Goal: Book appointment/travel/reservation

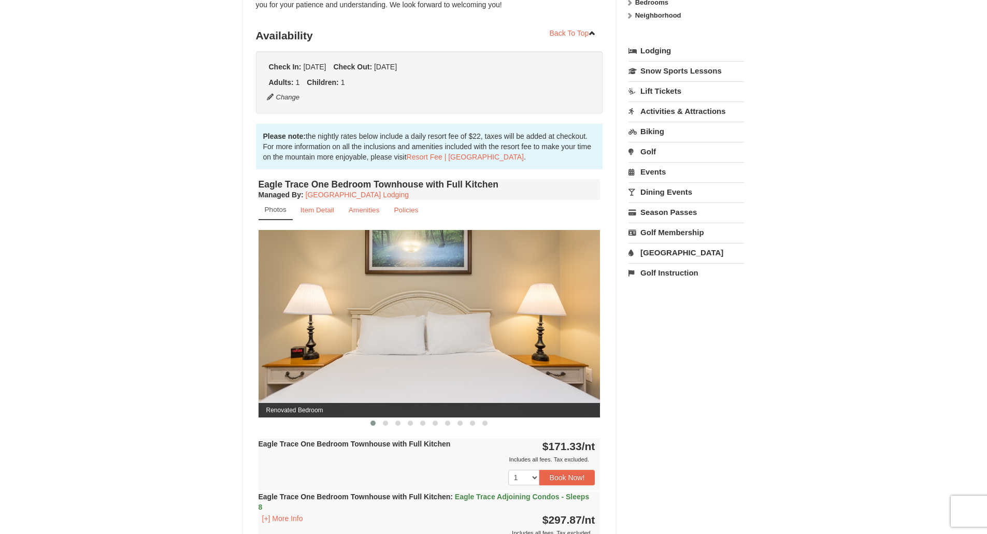
scroll to position [207, 0]
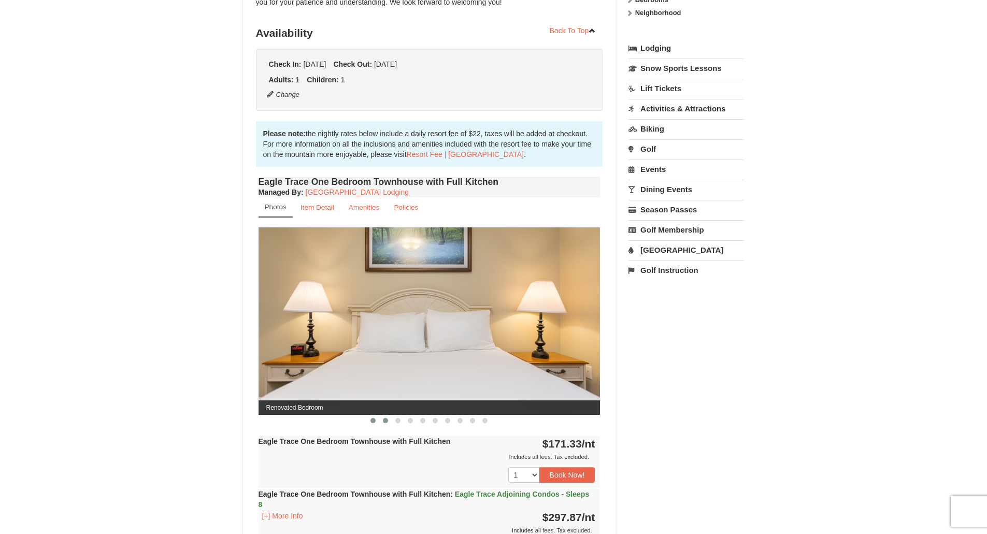
click at [383, 420] on span at bounding box center [385, 420] width 5 height 5
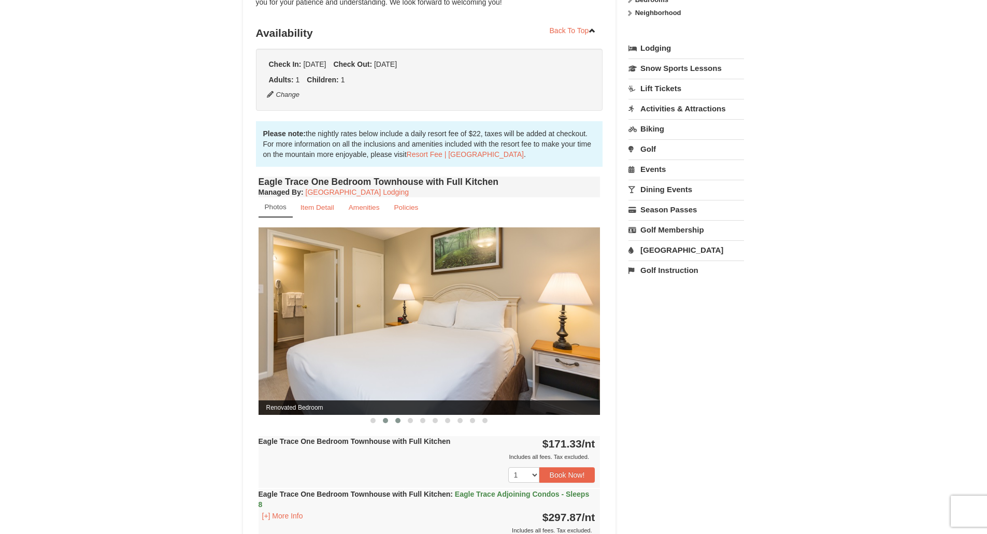
click at [398, 421] on span at bounding box center [397, 420] width 5 height 5
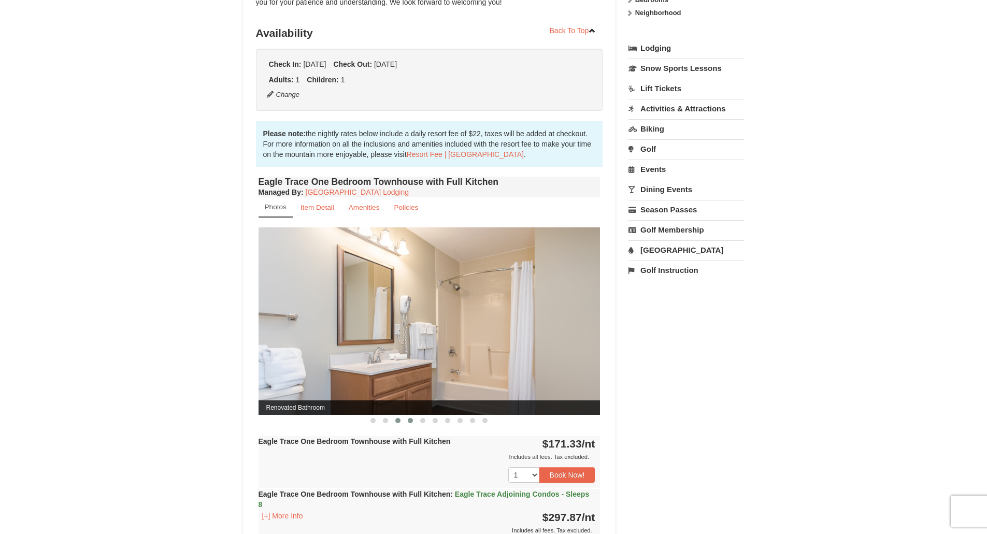
click at [410, 422] on span at bounding box center [410, 420] width 5 height 5
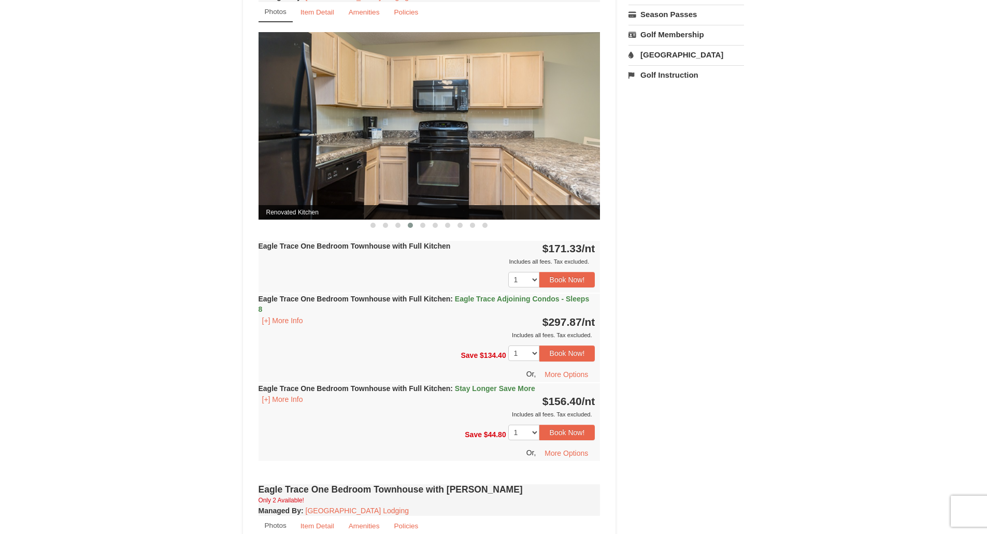
scroll to position [415, 0]
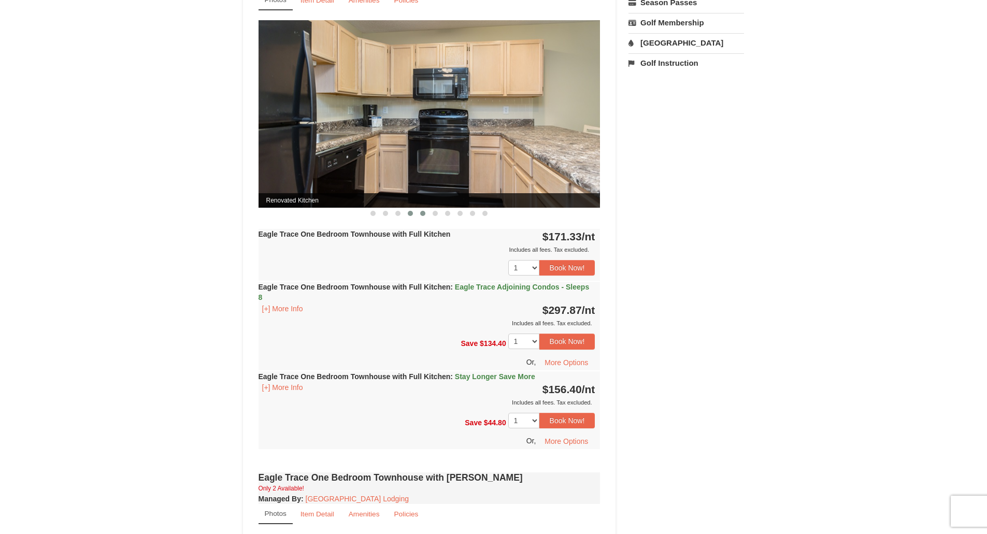
click at [423, 217] on button at bounding box center [423, 213] width 12 height 10
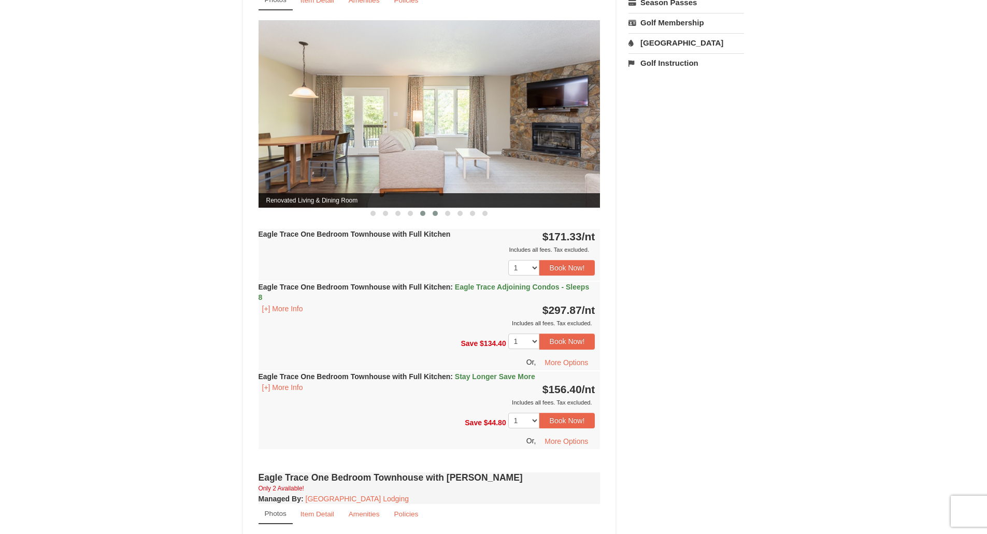
click at [437, 213] on span at bounding box center [435, 213] width 5 height 5
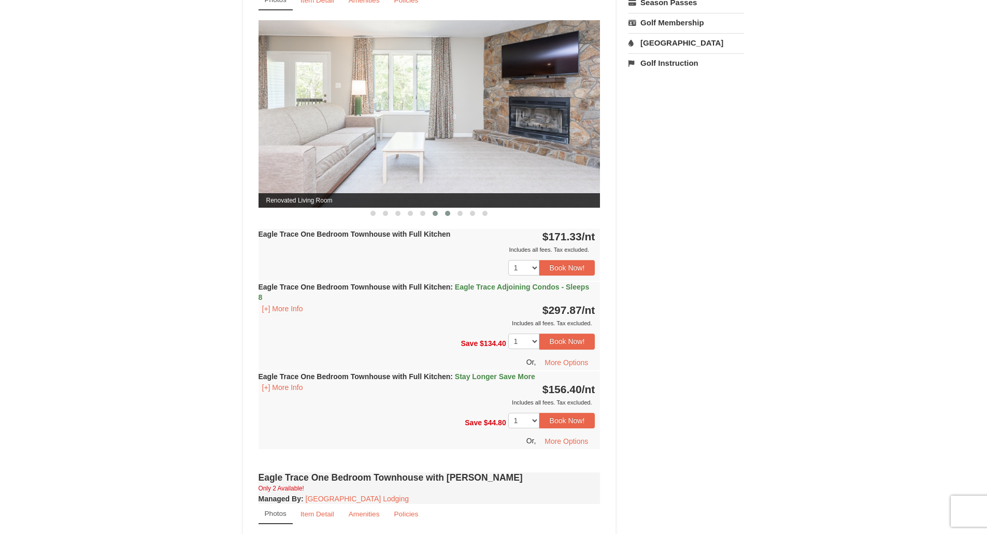
click at [447, 212] on span at bounding box center [447, 213] width 5 height 5
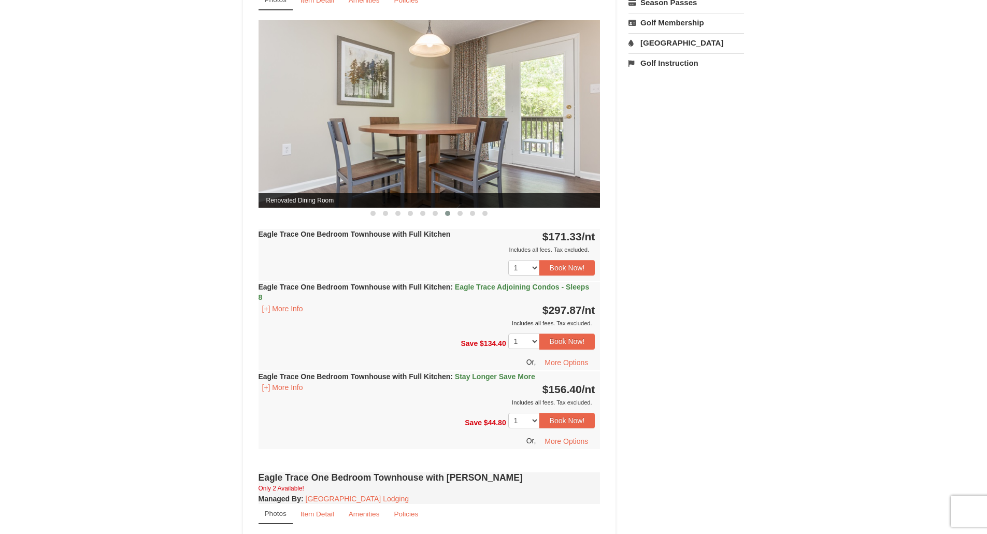
click at [453, 215] on button at bounding box center [447, 213] width 12 height 10
click at [458, 212] on span at bounding box center [460, 213] width 5 height 5
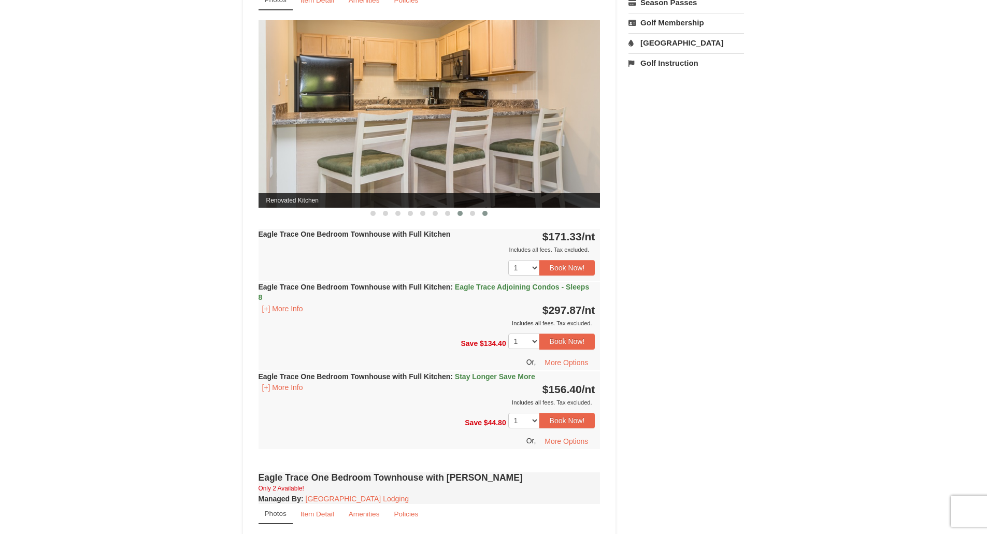
click at [478, 214] on button at bounding box center [472, 213] width 12 height 10
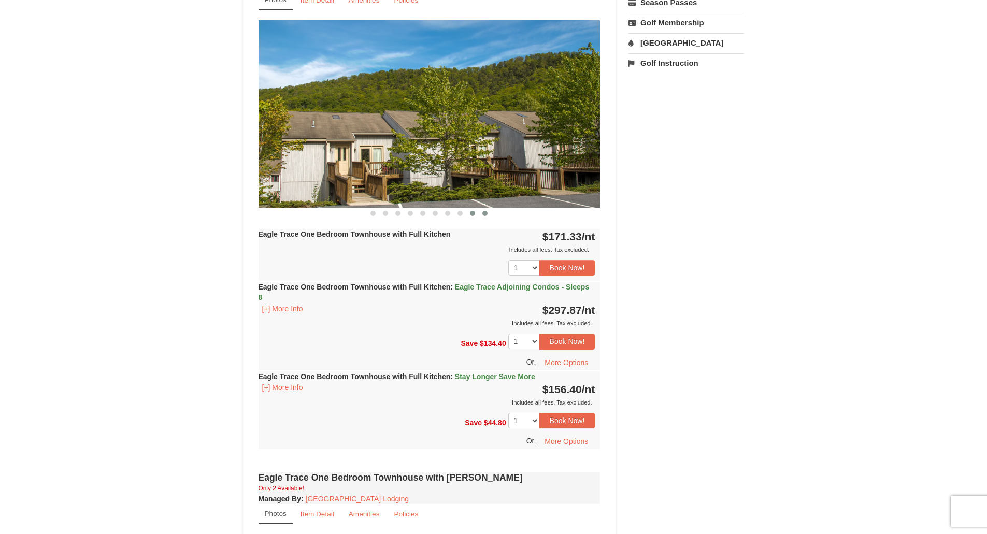
click at [488, 216] on button at bounding box center [485, 213] width 12 height 10
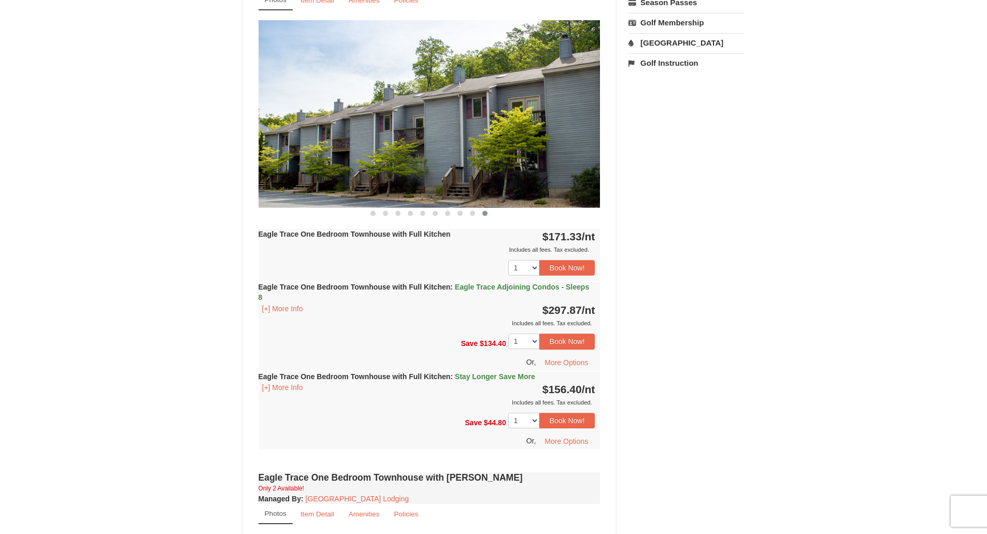
click at [383, 325] on div "Includes all fees. Tax excluded." at bounding box center [427, 323] width 337 height 10
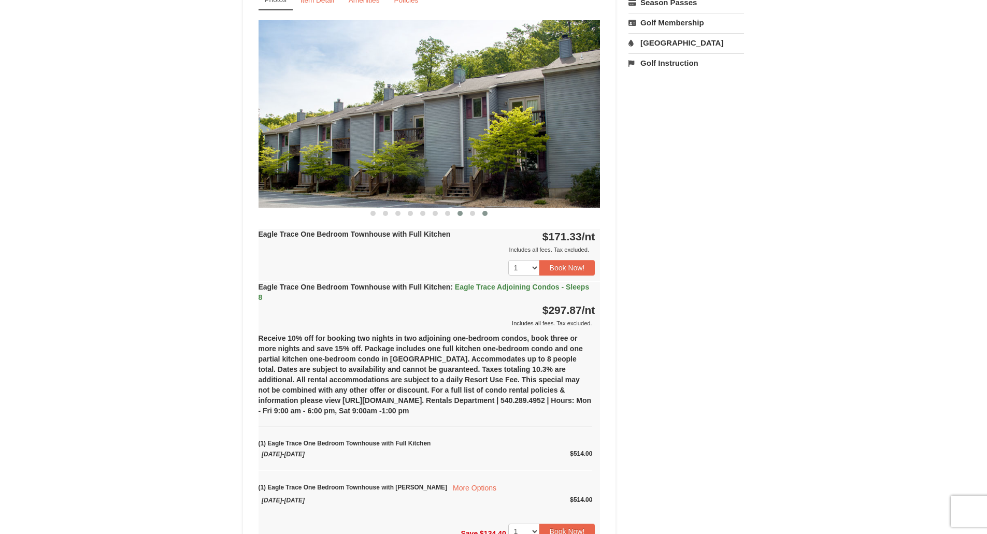
click at [463, 213] on button at bounding box center [460, 213] width 12 height 10
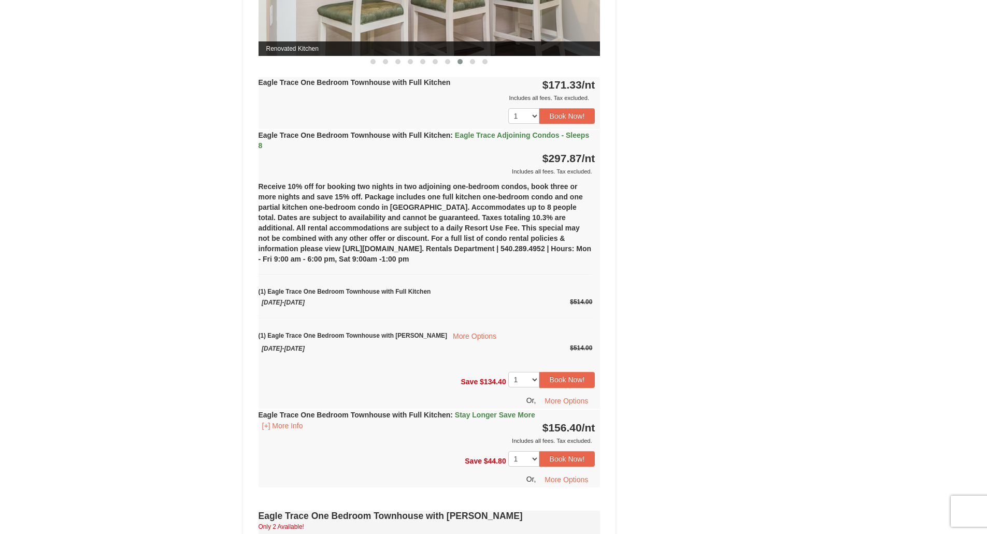
scroll to position [570, 0]
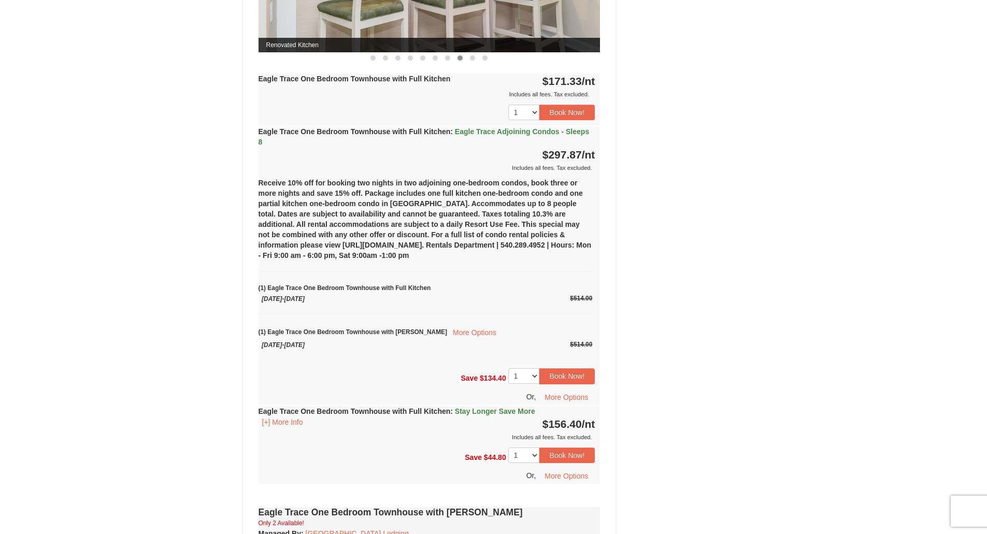
click at [416, 358] on div "Receive 10% off for booking two nights in two adjoining one-bedroom condos, boo…" at bounding box center [430, 268] width 342 height 190
click at [482, 342] on div "(1) Eagle Trace One Bedroom Townhouse with [PERSON_NAME] More Options [DATE]-[D…" at bounding box center [426, 333] width 334 height 36
click at [549, 330] on div "(1) Eagle Trace One Bedroom Townhouse with [PERSON_NAME] More Options [DATE]-[D…" at bounding box center [426, 333] width 334 height 36
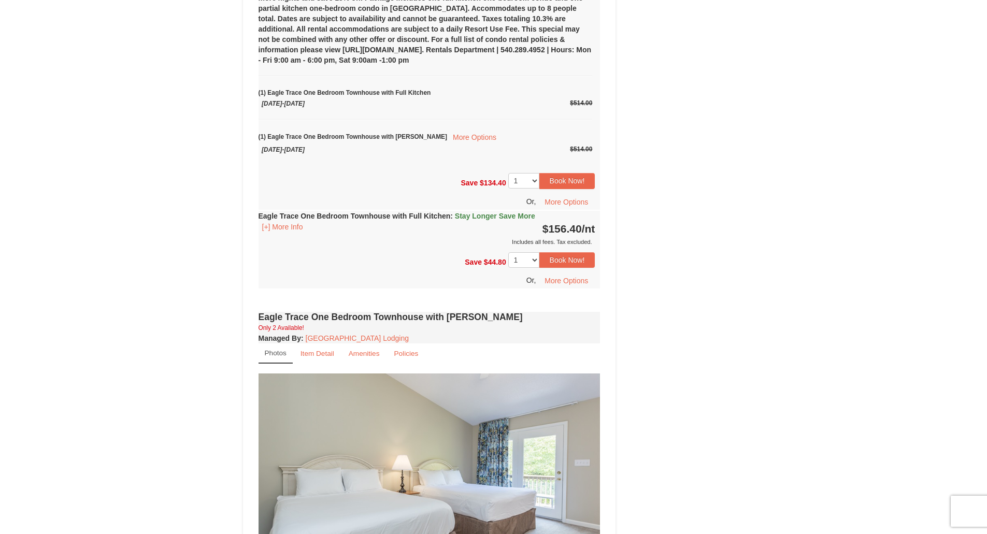
scroll to position [777, 0]
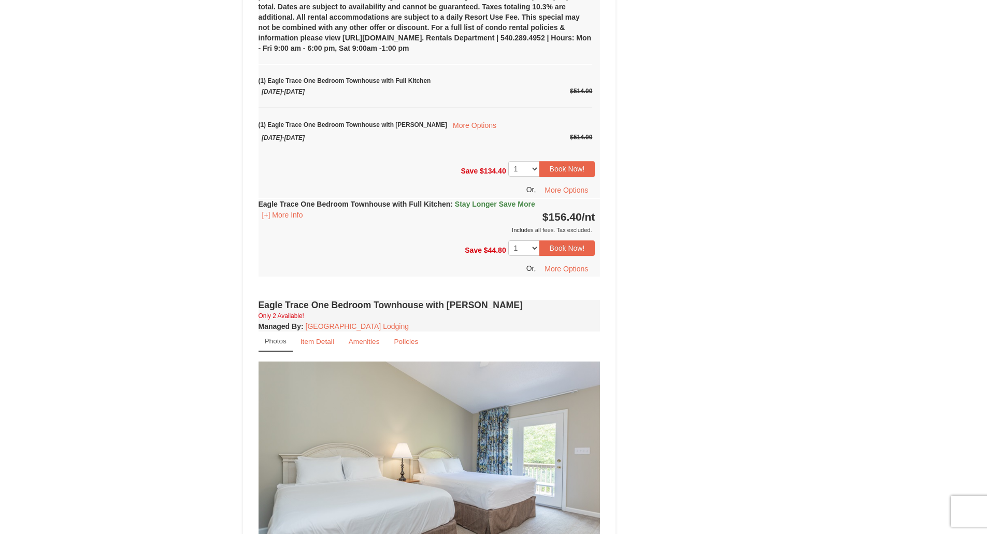
click at [400, 226] on div "Includes all fees. Tax excluded." at bounding box center [427, 230] width 337 height 10
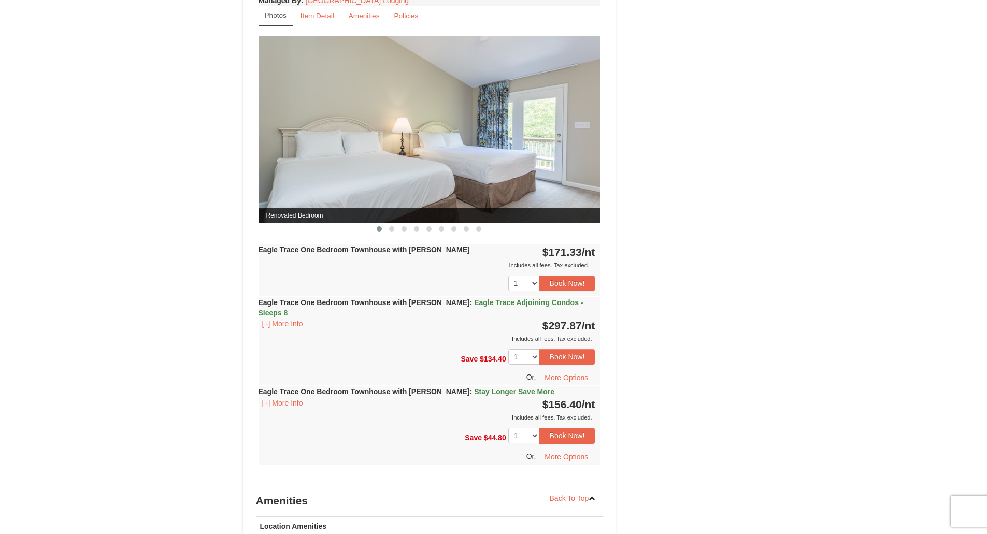
scroll to position [1036, 0]
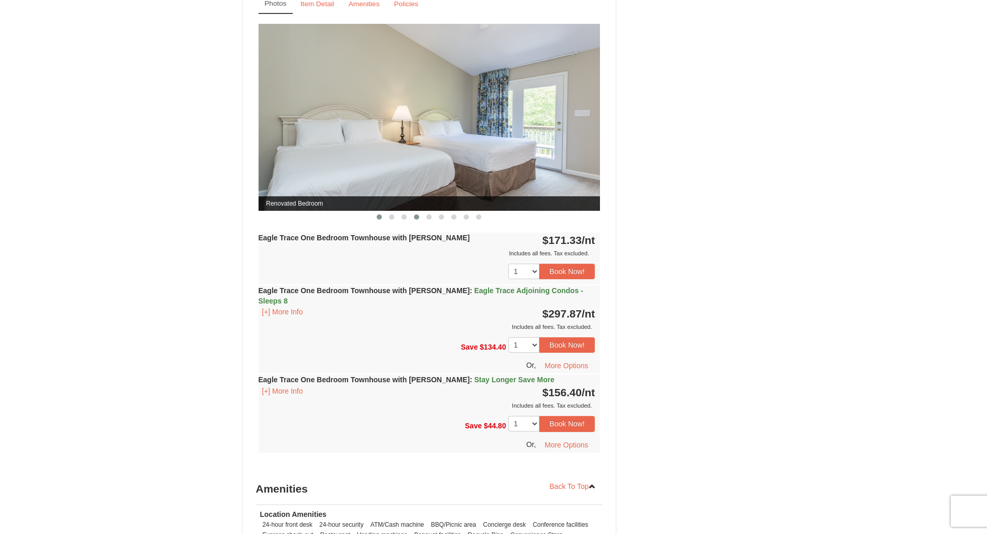
click at [414, 217] on span at bounding box center [416, 217] width 5 height 5
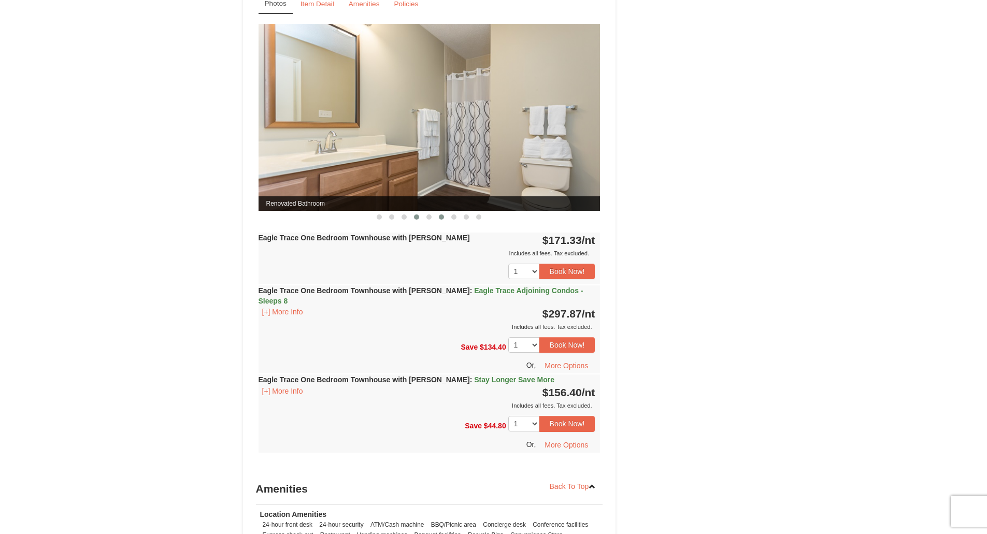
click at [440, 215] on span at bounding box center [441, 217] width 5 height 5
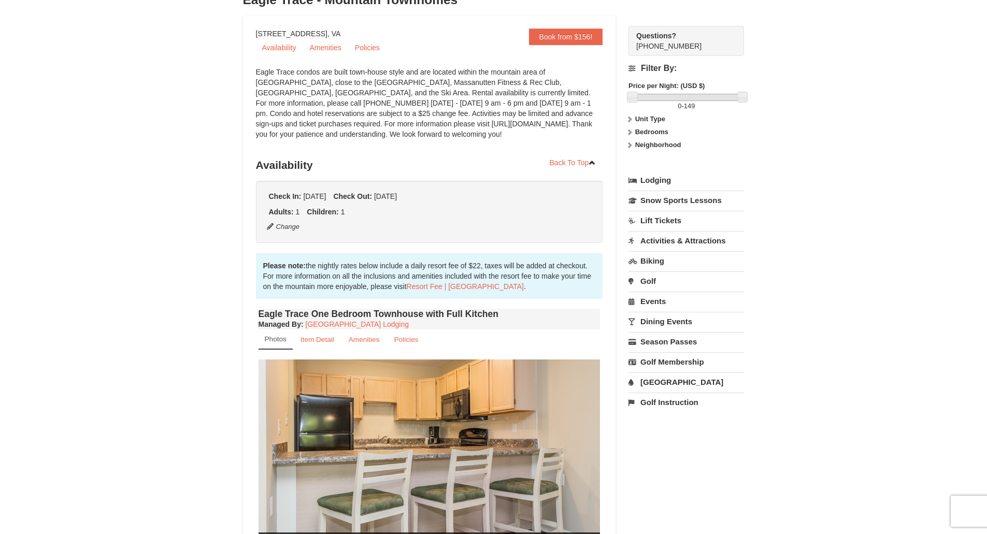
scroll to position [0, 0]
